Goal: Task Accomplishment & Management: Use online tool/utility

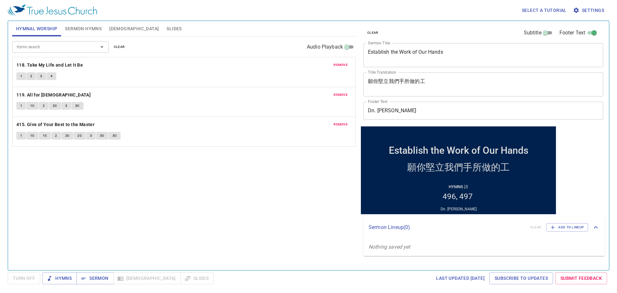
click at [347, 67] on span "remove" at bounding box center [340, 65] width 14 height 6
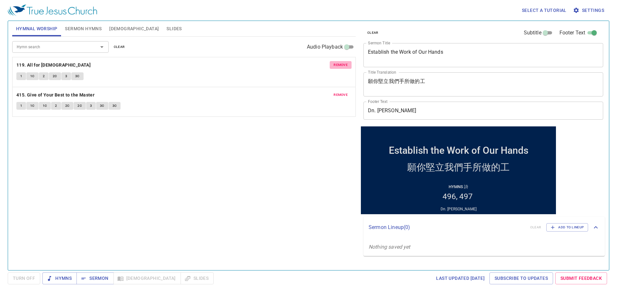
click at [347, 67] on span "remove" at bounding box center [340, 65] width 14 height 6
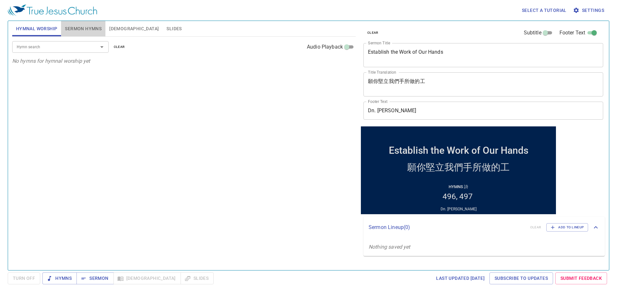
click at [79, 27] on span "Sermon Hymns" at bounding box center [83, 29] width 37 height 8
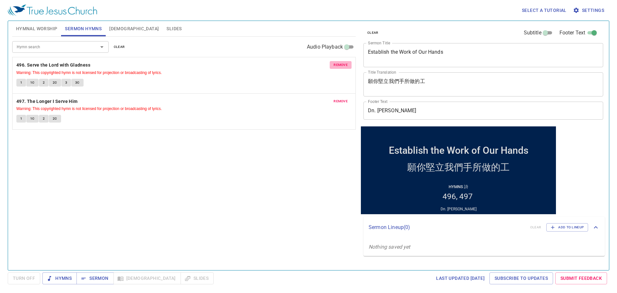
click at [342, 65] on span "remove" at bounding box center [340, 65] width 14 height 6
click at [342, 98] on span "remove" at bounding box center [340, 101] width 14 height 6
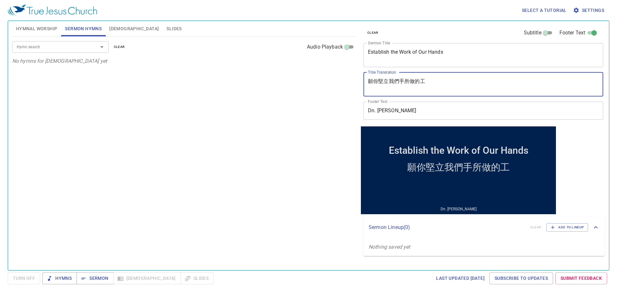
drag, startPoint x: 427, startPoint y: 77, endPoint x: 329, endPoint y: 67, distance: 98.8
click at [329, 67] on div "Hymnal Worship Sermon Hymns Bible Slides Hymn search Hymn search clear Audio Pl…" at bounding box center [308, 142] width 597 height 249
paste textarea "讓苦難成為[DEMOGRAPHIC_DATA]的祝福"
type textarea "讓苦難成為[DEMOGRAPHIC_DATA]的祝福"
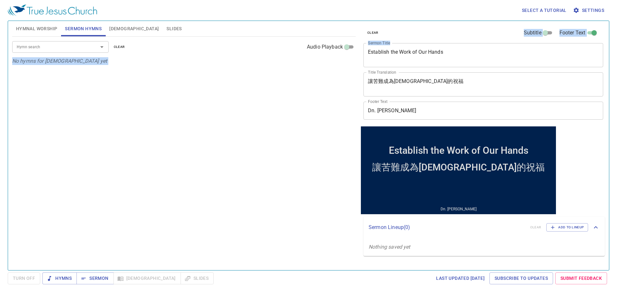
drag, startPoint x: 475, startPoint y: 46, endPoint x: 344, endPoint y: 39, distance: 131.9
click at [344, 39] on div "Hymnal Worship Sermon Hymns Bible Slides Hymn search Hymn search clear Audio Pl…" at bounding box center [308, 142] width 597 height 249
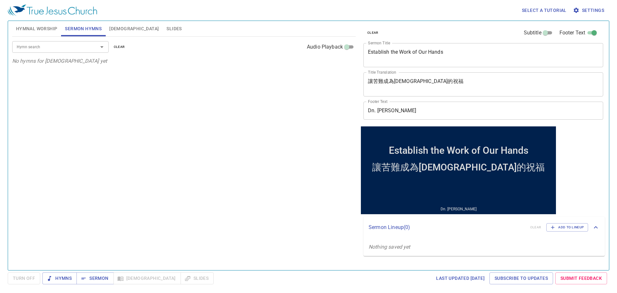
click at [446, 64] on div "Establish the Work of Our Hands x Sermon Title" at bounding box center [483, 55] width 240 height 24
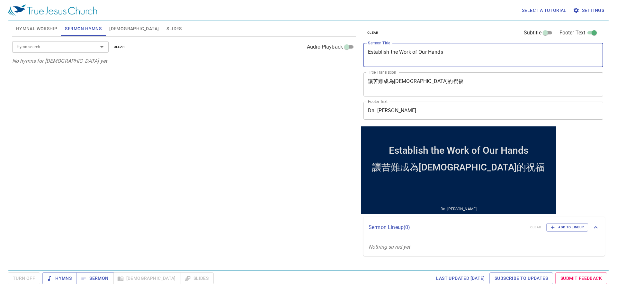
click at [445, 63] on div "Establish the Work of Our Hands x Sermon Title" at bounding box center [483, 55] width 240 height 24
click at [441, 59] on textarea "Establish the Work of Our Hands" at bounding box center [483, 55] width 231 height 12
click at [441, 58] on textarea "Establish the Work of Our Hands" at bounding box center [483, 55] width 231 height 12
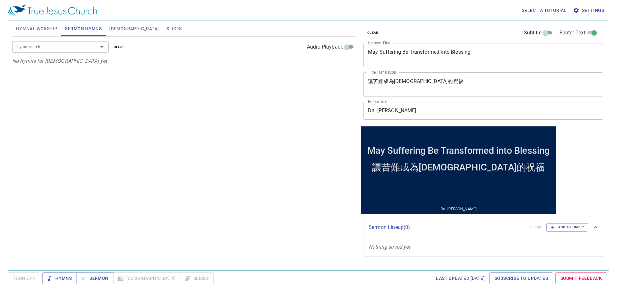
click at [123, 191] on div "Hymn search Hymn search clear Audio Playback No hymns for sermon yet" at bounding box center [183, 151] width 343 height 228
click at [181, 202] on div "Hymn search Hymn search clear Audio Playback No hymns for sermon yet" at bounding box center [183, 151] width 343 height 228
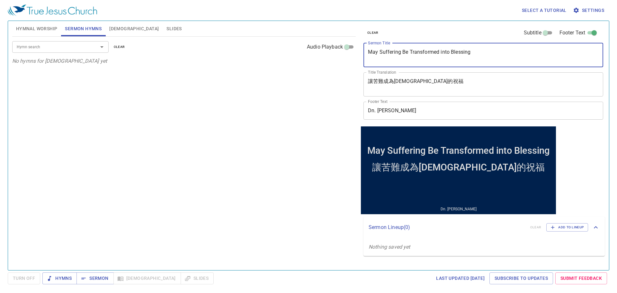
click at [447, 50] on textarea "May Suffering Be Transformed into Blessing" at bounding box center [483, 55] width 231 height 12
type textarea "May Suffering Be Transformed Into Blessing"
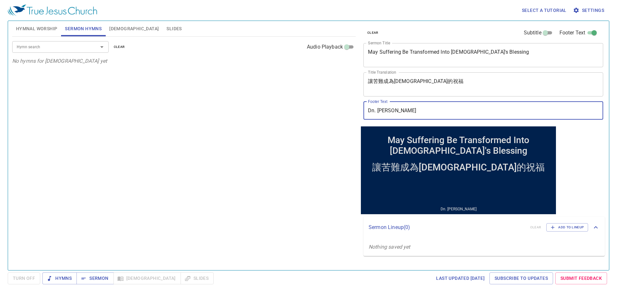
click at [49, 43] on div "Hymn search" at bounding box center [60, 46] width 96 height 11
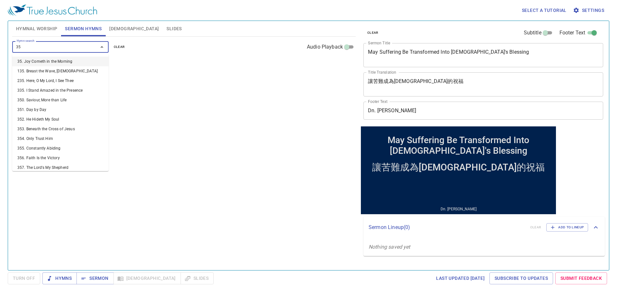
type input "352"
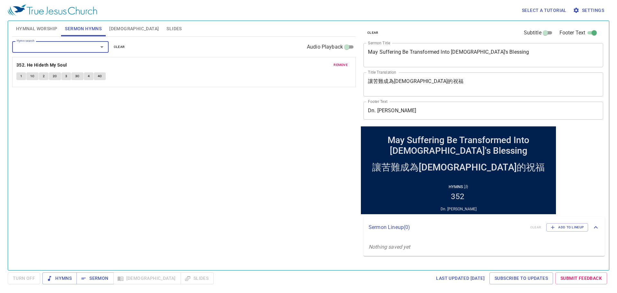
click at [13, 29] on button "Hymnal Worship" at bounding box center [36, 28] width 49 height 15
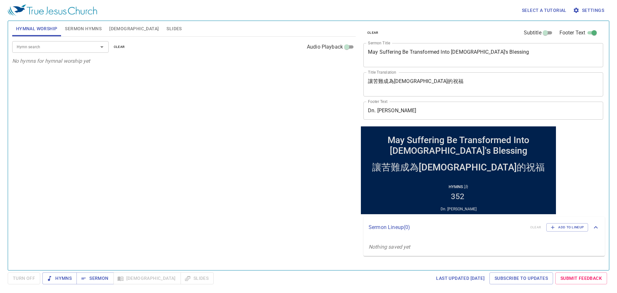
click at [43, 42] on div "Hymn search" at bounding box center [60, 46] width 96 height 11
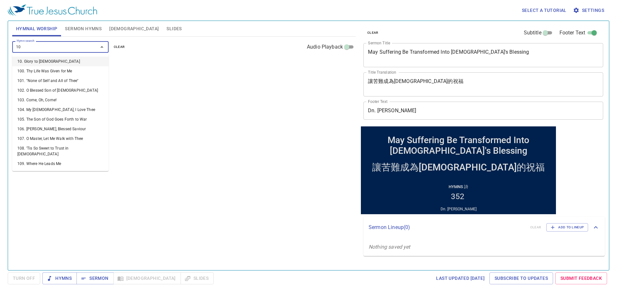
type input "101"
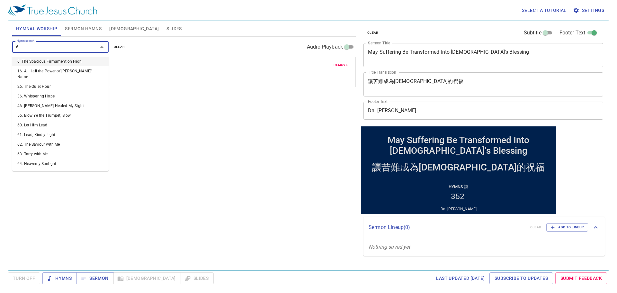
type input "67"
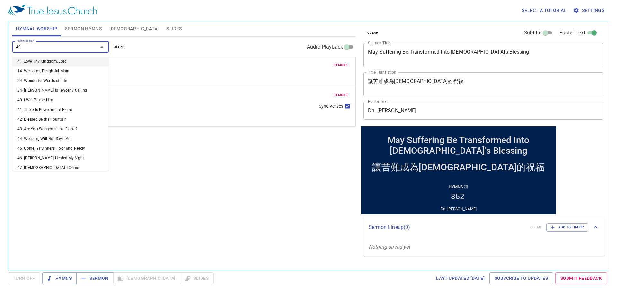
type input "494"
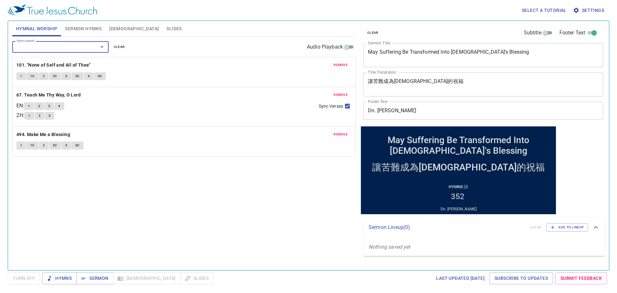
click at [59, 49] on input "Hymn search" at bounding box center [51, 46] width 74 height 7
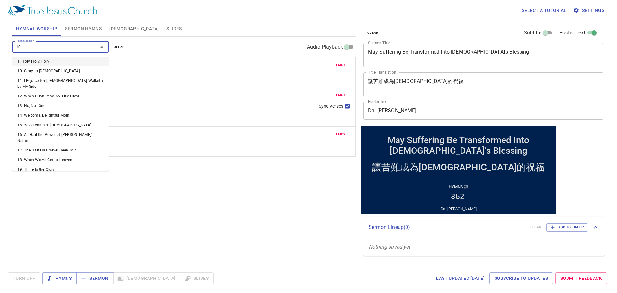
type input "106"
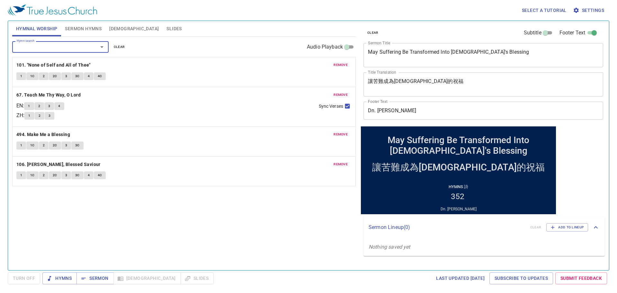
click at [343, 67] on span "remove" at bounding box center [340, 65] width 14 height 6
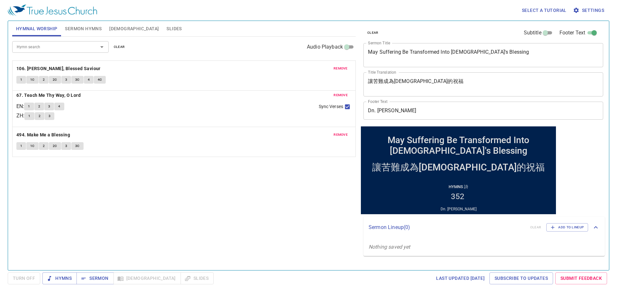
drag, startPoint x: 37, startPoint y: 132, endPoint x: 49, endPoint y: 63, distance: 70.4
click at [48, 63] on div "remove 67. Teach Me Thy Way, O Lord EN : 1 2 3 4 ZH : 1 2 3 Sync Verses remove …" at bounding box center [183, 107] width 343 height 100
click at [0, 0] on div "Last updated 7/2/2025 Subscribe to Updates Submit Feedback" at bounding box center [0, 0] width 0 height 0
click at [61, 275] on span "Hymns" at bounding box center [60, 278] width 24 height 8
click at [129, 210] on div "Hymn search Hymn search clear Audio Playback remove 106. Jesus, Blessed Saviour…" at bounding box center [183, 151] width 343 height 228
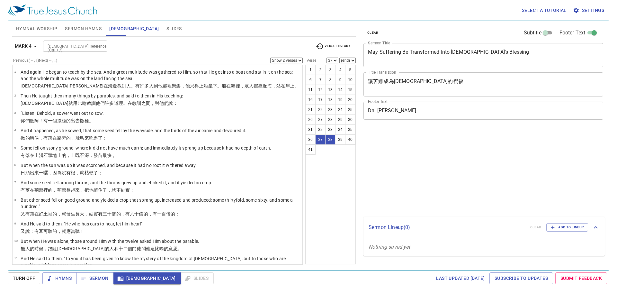
select select "2"
select select "37"
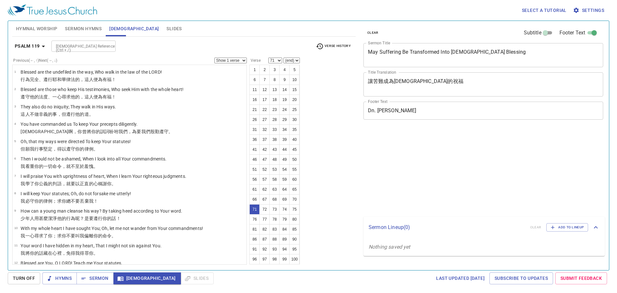
select select "71"
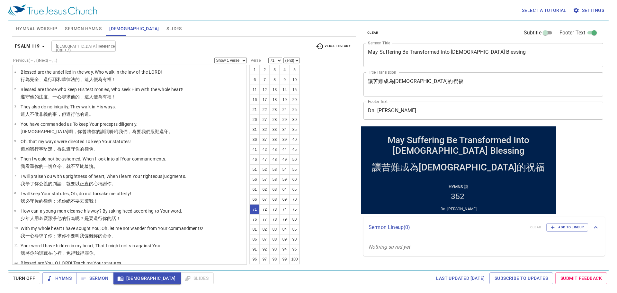
scroll to position [1126, 0]
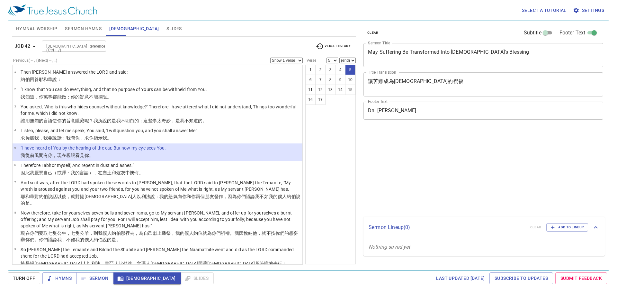
select select "5"
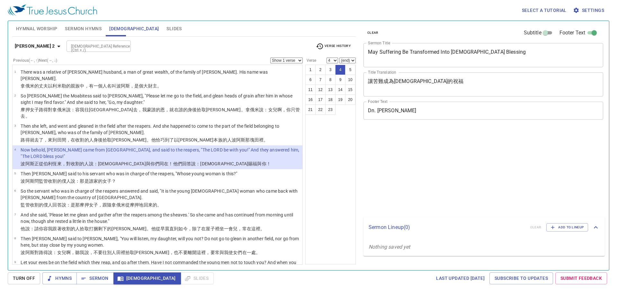
select select "4"
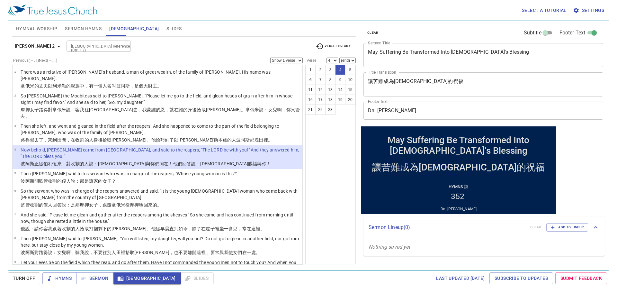
click at [102, 277] on span "Sermon" at bounding box center [95, 278] width 27 height 8
click at [0, 0] on button "Sermon" at bounding box center [0, 0] width 0 height 0
click at [100, 277] on span "Sermon" at bounding box center [95, 278] width 27 height 8
click at [0, 0] on div "Last updated 7/2/2025 Subscribe to Updates Submit Feedback" at bounding box center [0, 0] width 0 height 0
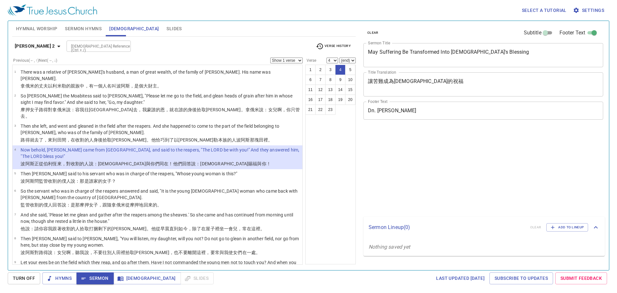
select select "4"
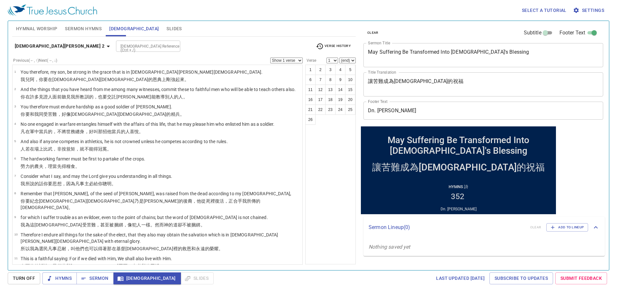
scroll to position [257, 0]
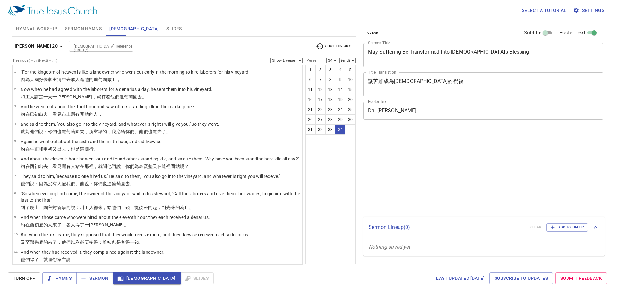
select select "34"
